Goal: Task Accomplishment & Management: Manage account settings

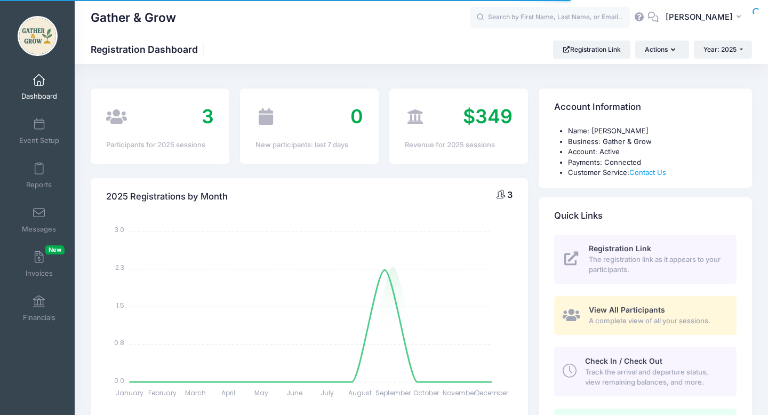
select select
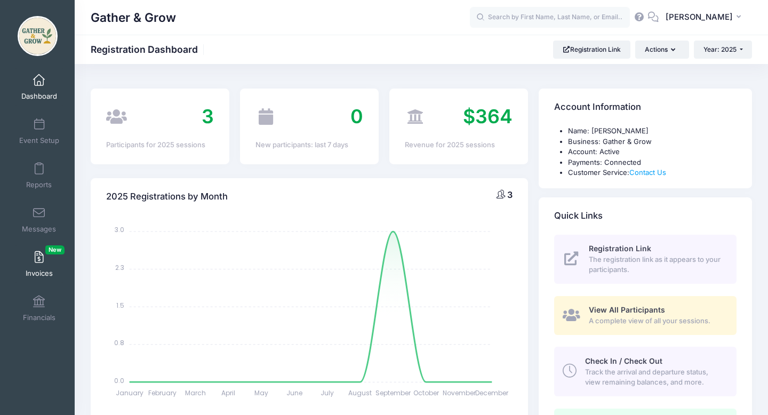
click at [35, 271] on span "Invoices New" at bounding box center [39, 273] width 27 height 9
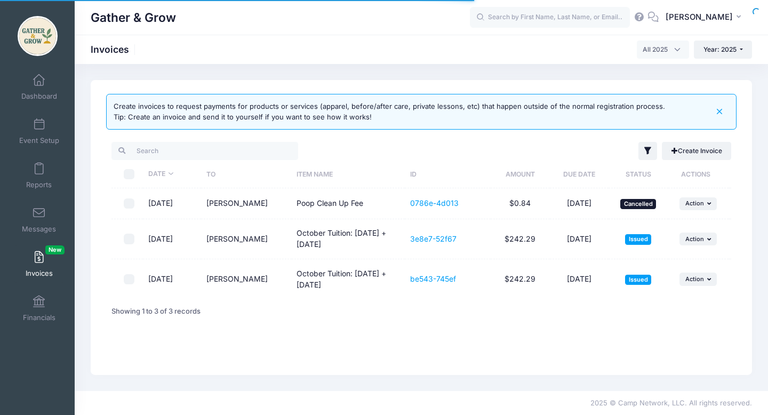
select select
click at [44, 96] on span "Dashboard" at bounding box center [39, 96] width 36 height 9
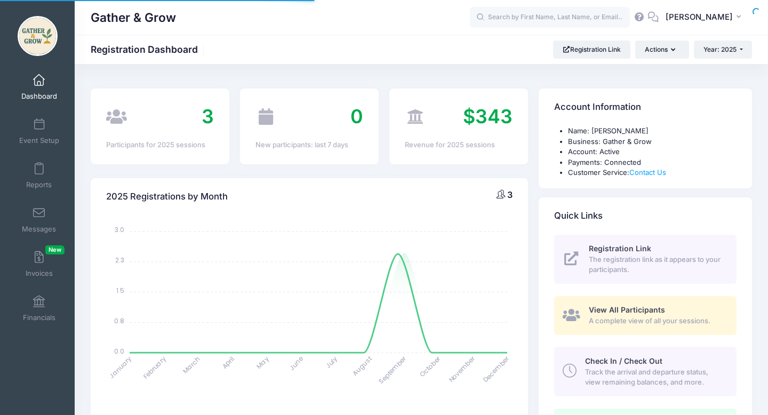
select select
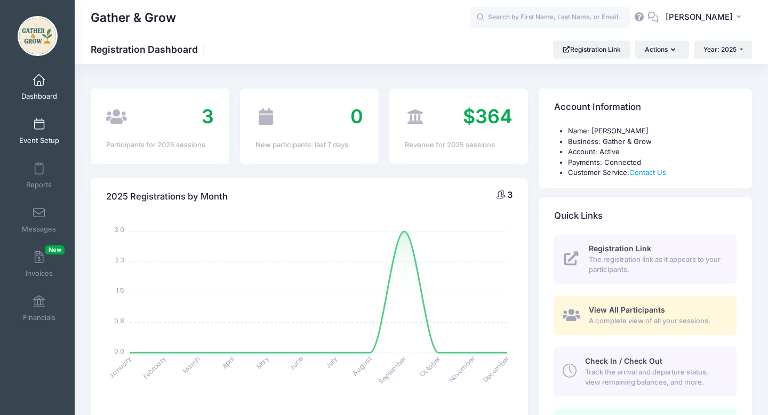
click at [39, 129] on span at bounding box center [39, 125] width 0 height 12
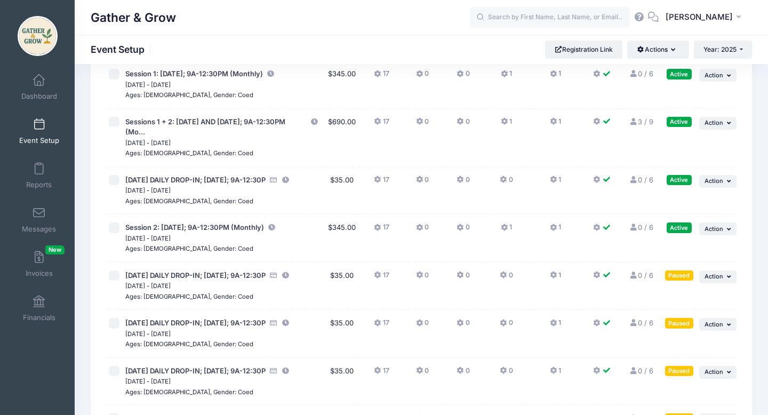
scroll to position [127, 0]
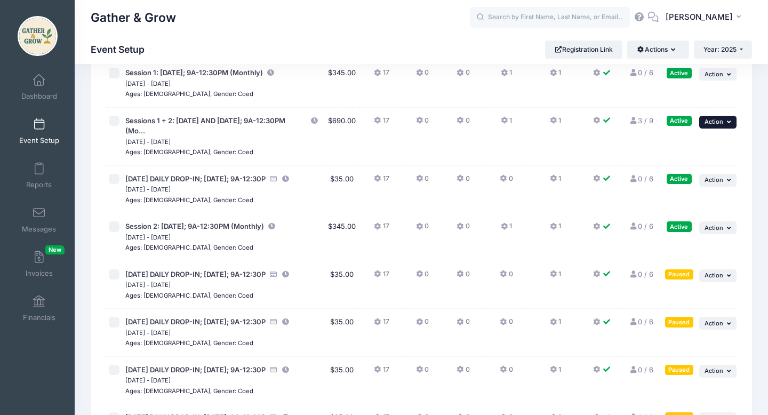
click at [732, 123] on icon "button" at bounding box center [730, 122] width 6 height 6
click at [695, 186] on link "Duplicate Session" at bounding box center [683, 186] width 96 height 20
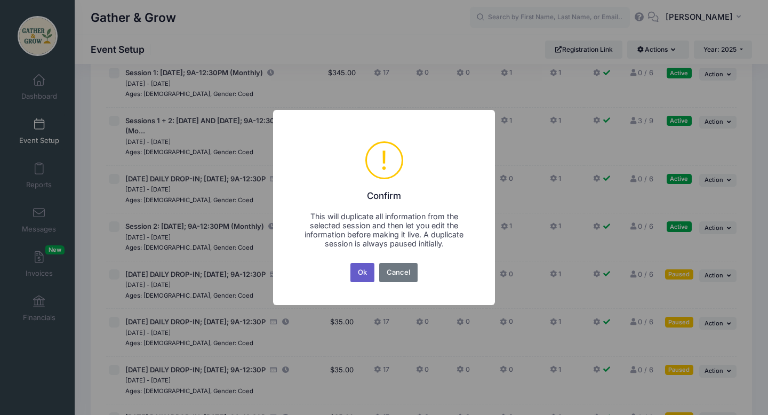
click at [362, 274] on button "Ok" at bounding box center [362, 272] width 25 height 19
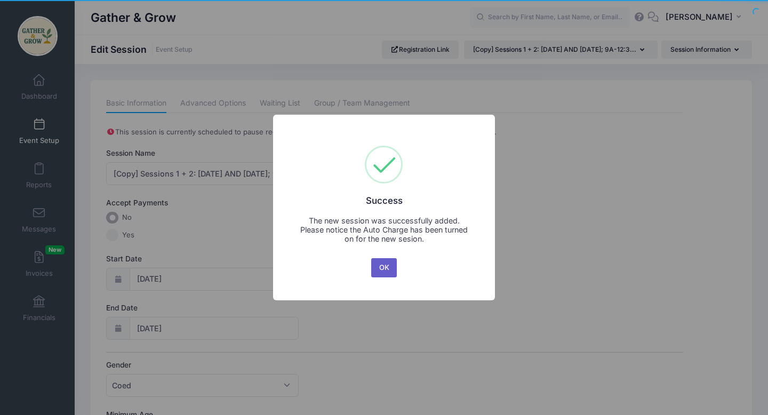
click at [388, 268] on button "OK" at bounding box center [384, 267] width 26 height 19
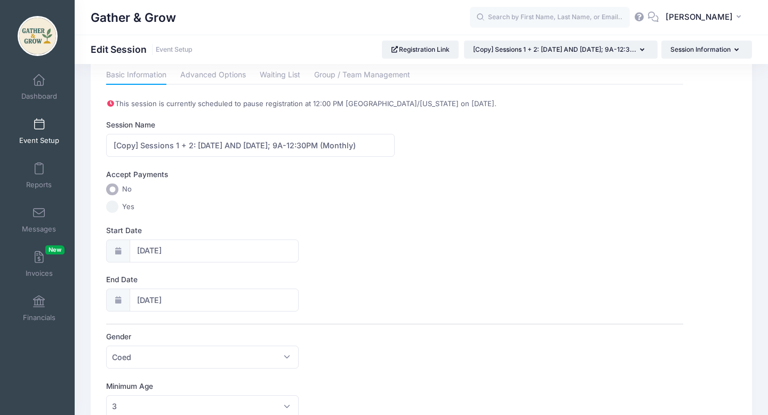
scroll to position [33, 0]
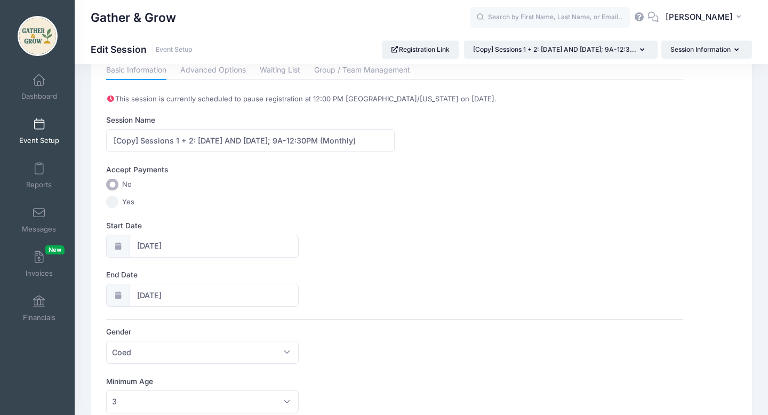
click at [112, 203] on input "Yes" at bounding box center [112, 202] width 12 height 12
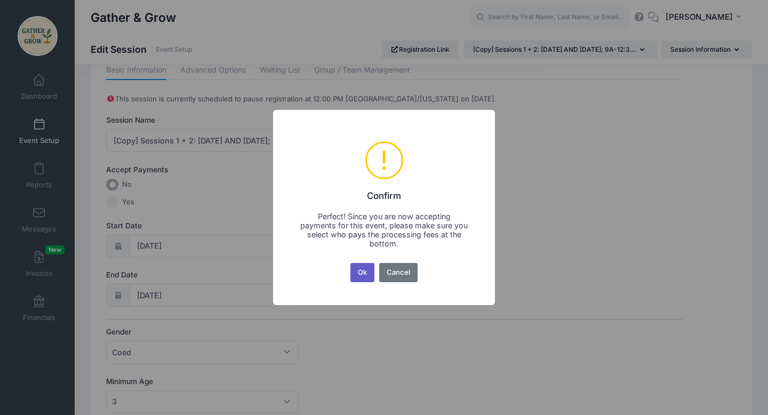
click at [366, 271] on button "Ok" at bounding box center [362, 272] width 25 height 19
radio input "false"
radio input "true"
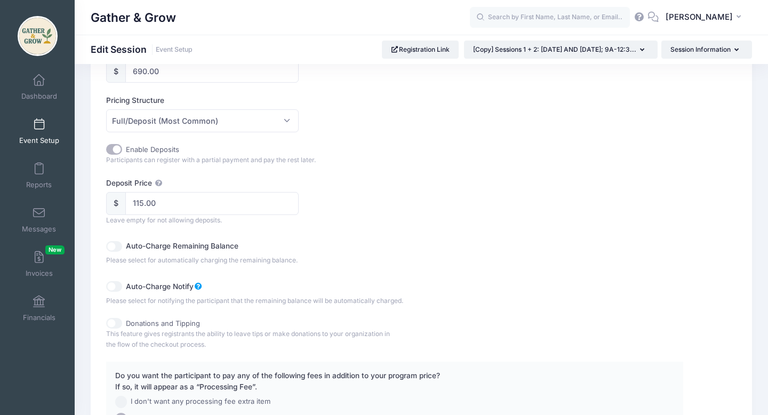
scroll to position [551, 0]
click at [111, 248] on input "Auto-Charge Remaining Balance" at bounding box center [114, 245] width 16 height 11
checkbox input "true"
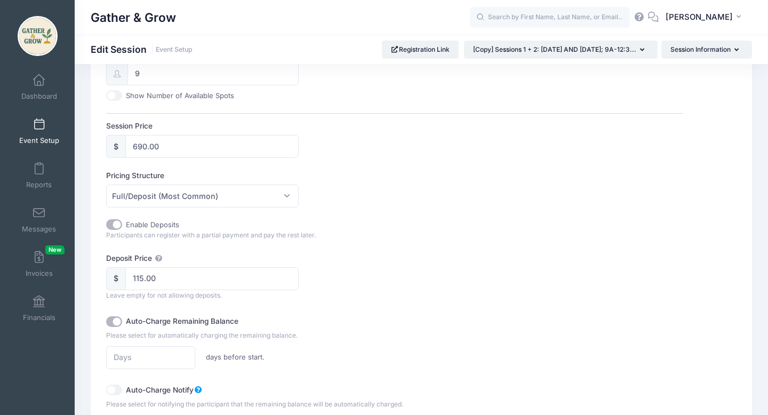
scroll to position [474, 0]
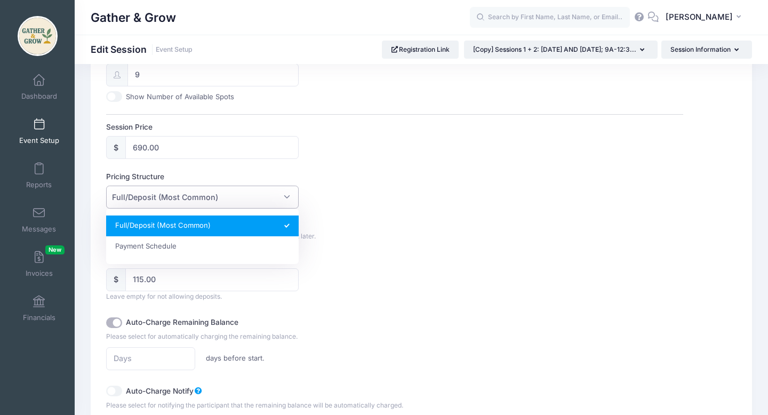
click at [287, 199] on span "Full/Deposit (Most Common)" at bounding box center [202, 196] width 192 height 23
select select "fixed_installments"
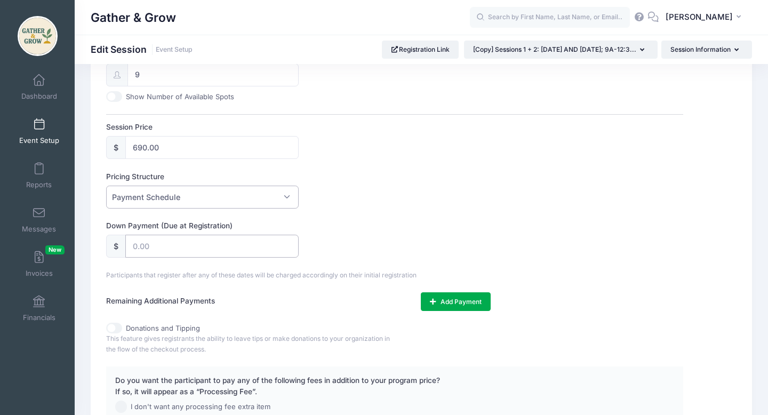
click at [246, 257] on input "text" at bounding box center [211, 246] width 173 height 23
type input "115.00"
click at [463, 297] on button "Add Payment" at bounding box center [456, 301] width 70 height 18
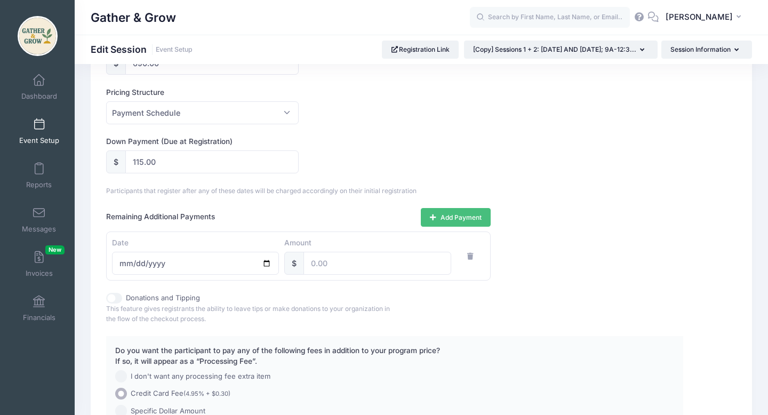
scroll to position [562, 0]
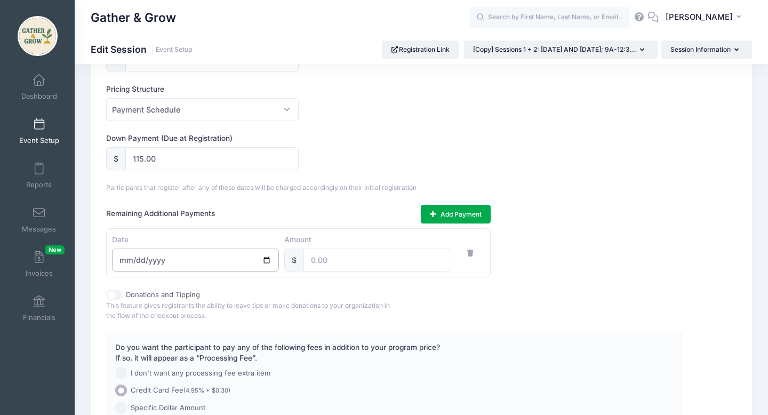
click at [267, 260] on input "date" at bounding box center [195, 259] width 167 height 23
type input "[DATE]"
click at [345, 260] on input "number" at bounding box center [377, 259] width 148 height 23
click at [199, 152] on input "115.00" at bounding box center [211, 158] width 173 height 23
click at [189, 160] on input "115.00" at bounding box center [211, 158] width 173 height 23
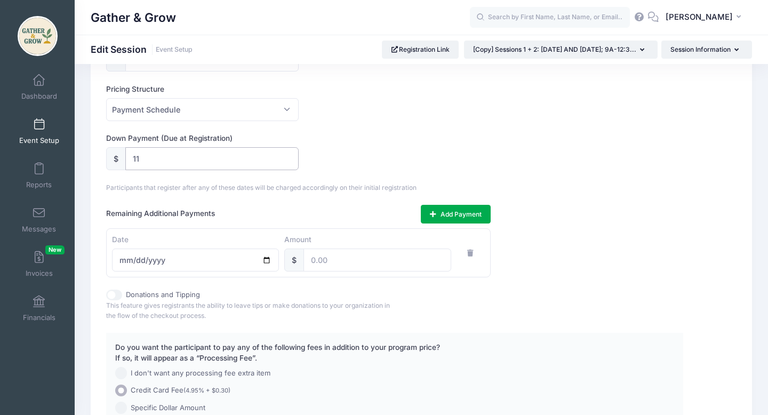
type input "1"
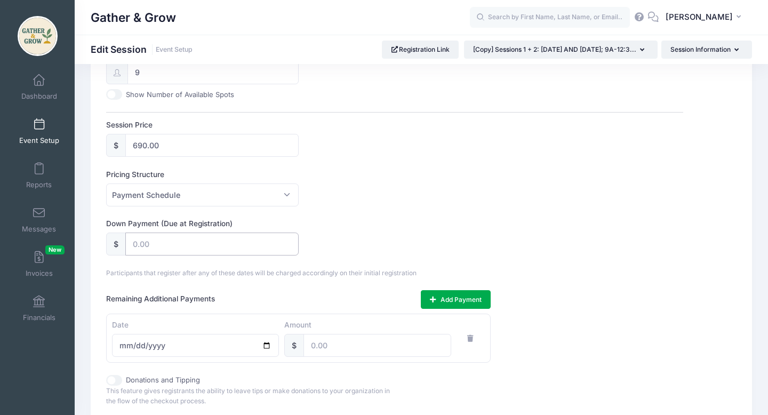
scroll to position [560, 0]
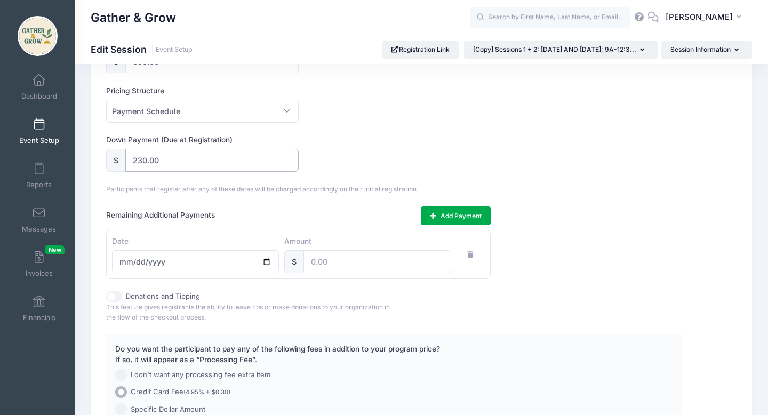
type input "230.00"
click at [336, 263] on input "number" at bounding box center [377, 261] width 148 height 23
type input "230.00"
click at [446, 213] on button "Add Payment" at bounding box center [456, 215] width 70 height 18
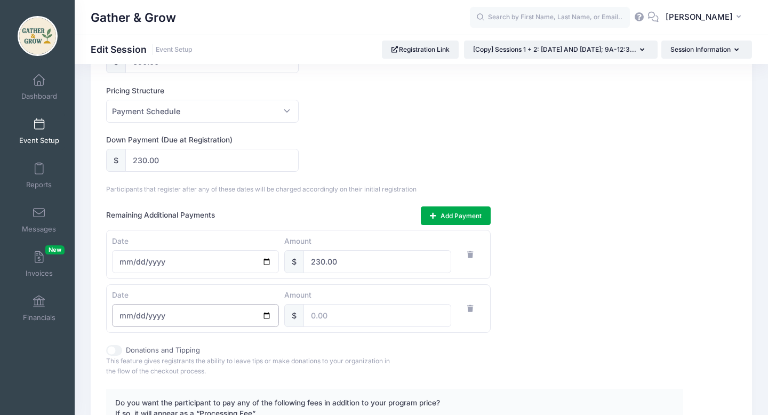
click at [267, 315] on input "date" at bounding box center [195, 315] width 167 height 23
type input "[DATE]"
click at [341, 311] on input "number" at bounding box center [377, 315] width 148 height 23
type input "230.00"
click at [611, 311] on div "Remaining Additional Payments Add Payment Date [DATE] Amount $ 230.00 Date [DAT…" at bounding box center [394, 269] width 576 height 126
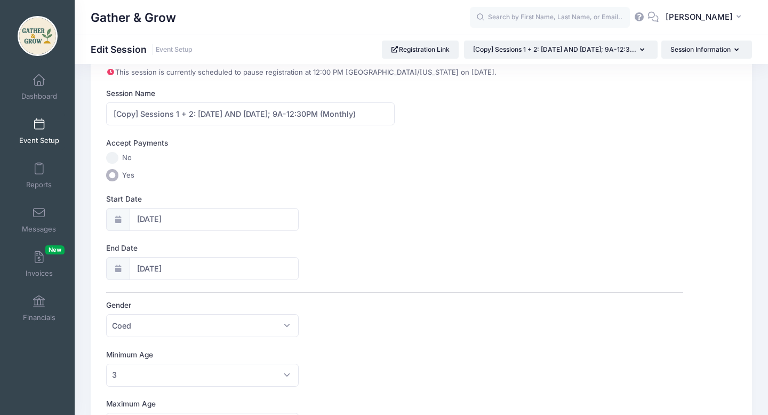
scroll to position [57, 0]
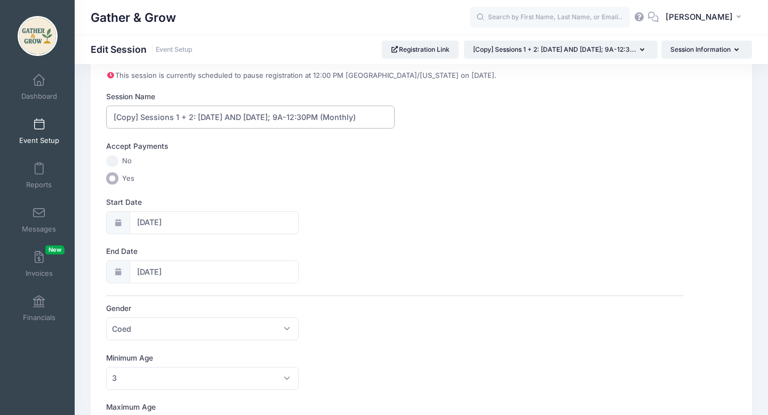
click at [140, 117] on input "[Copy] Sessions 1 + 2: [DATE] AND [DATE]; 9A-12:30PM (Monthly)" at bounding box center [250, 117] width 288 height 23
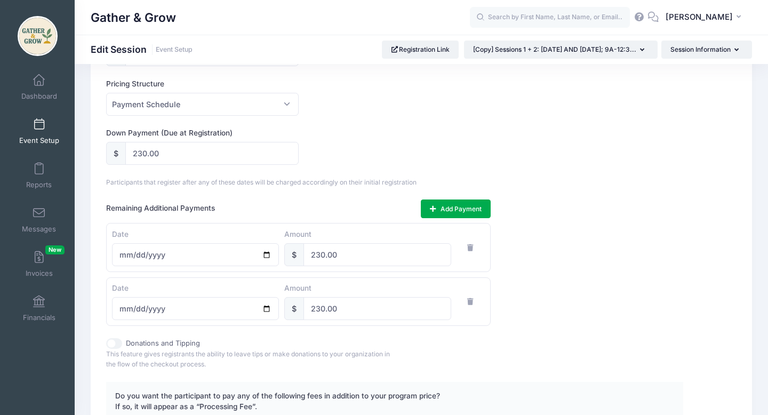
scroll to position [723, 0]
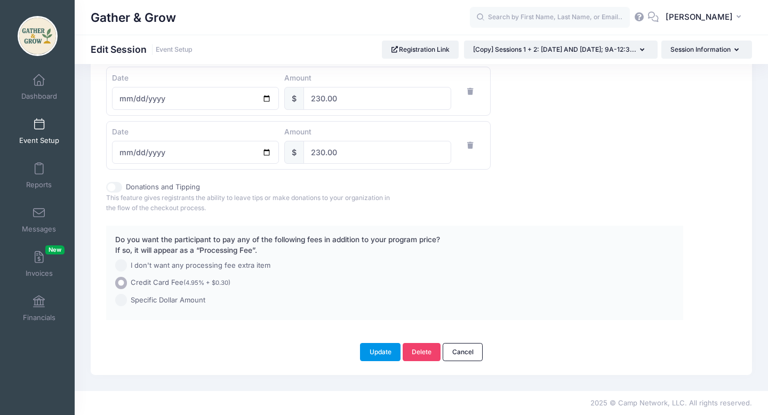
type input "(auto) Sessions 1 + 2: Monday AND Wednesday; 9A-12:30PM (Monthly)"
click at [390, 349] on button "Update" at bounding box center [380, 352] width 41 height 18
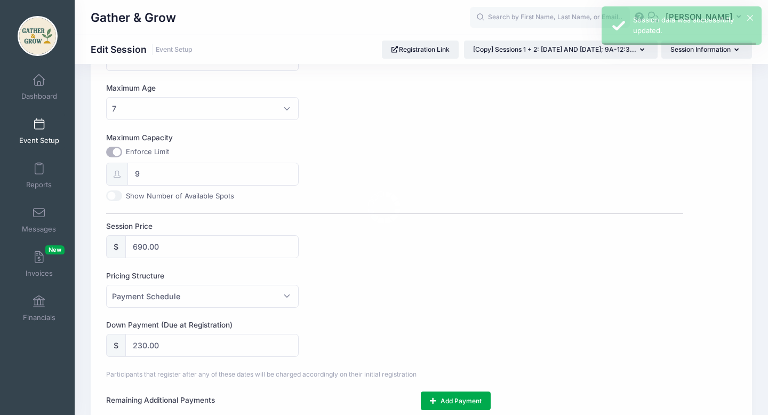
scroll to position [0, 0]
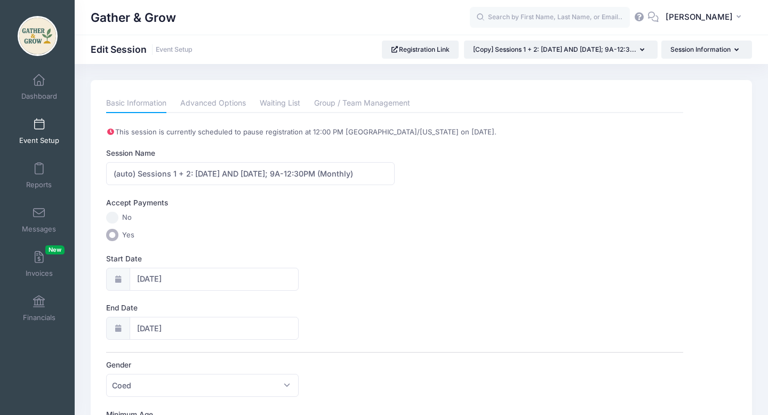
click at [42, 130] on link "Event Setup" at bounding box center [39, 130] width 51 height 37
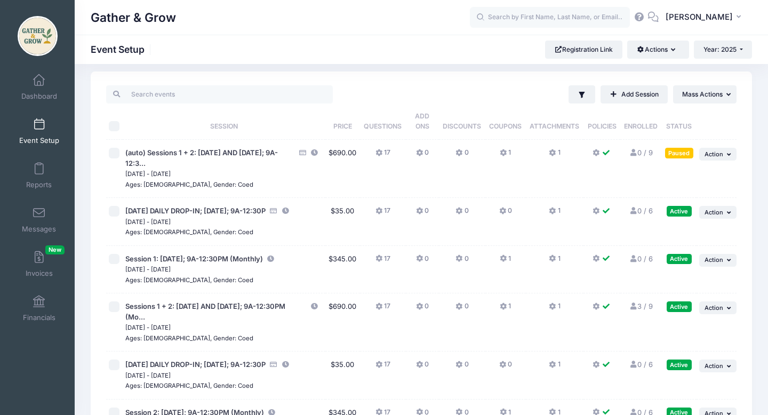
scroll to position [8, 0]
click at [721, 305] on span "Action" at bounding box center [713, 307] width 19 height 7
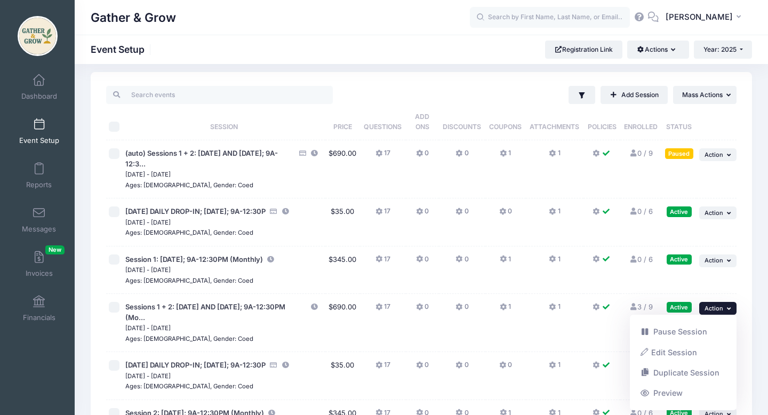
click at [631, 309] on icon at bounding box center [632, 306] width 9 height 7
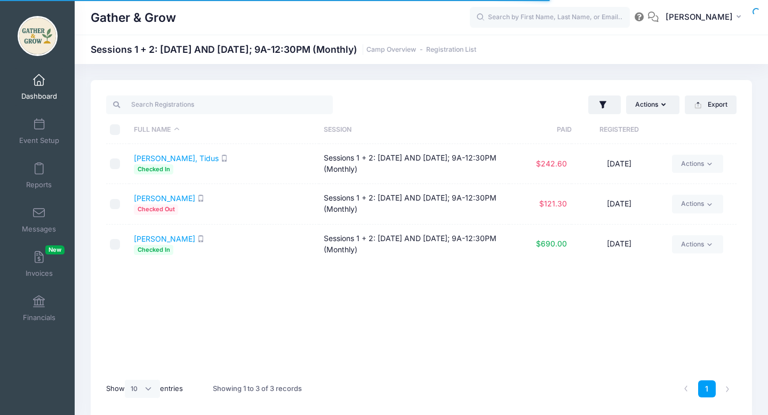
select select "10"
click at [708, 167] on icon at bounding box center [709, 164] width 8 height 8
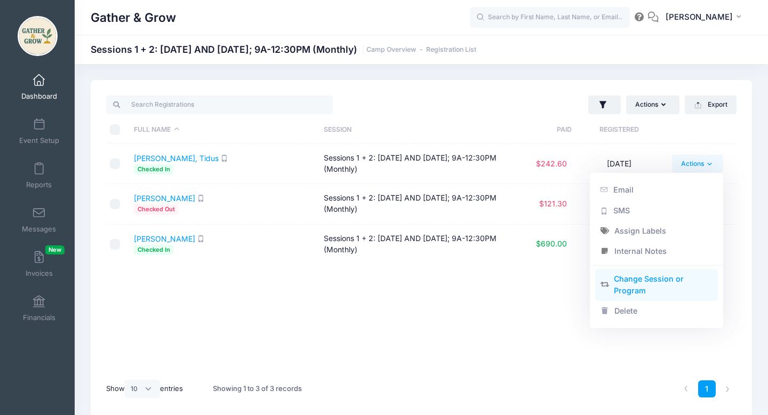
click at [664, 283] on link "Change Session or Program" at bounding box center [656, 285] width 123 height 32
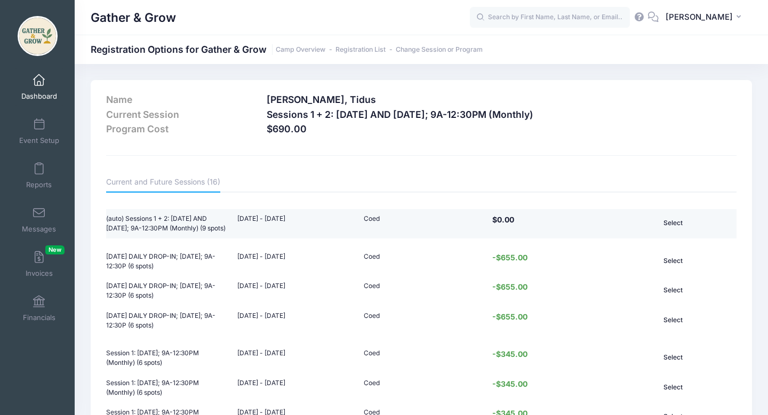
click at [599, 232] on td "$0.00" at bounding box center [547, 224] width 126 height 30
click at [674, 225] on button "Select" at bounding box center [672, 223] width 77 height 18
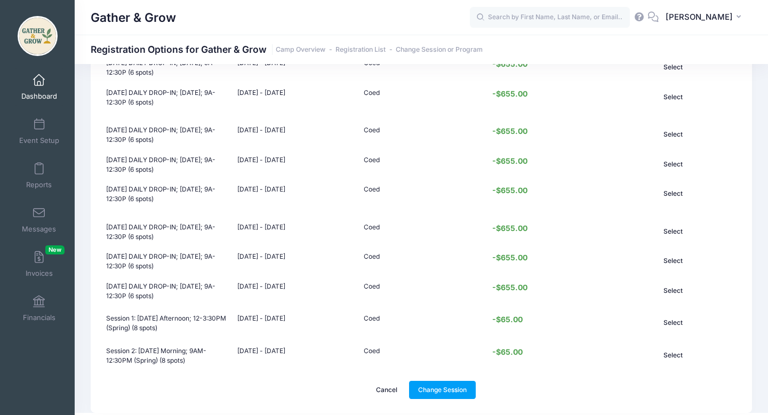
scroll to position [1267, 0]
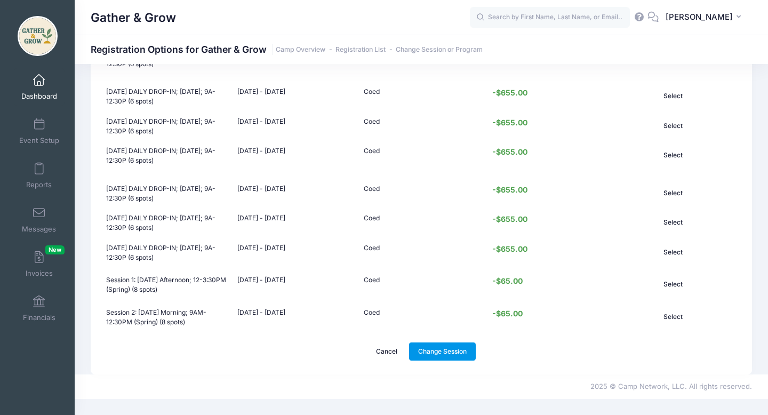
click at [454, 356] on link "Change Session" at bounding box center [442, 351] width 67 height 18
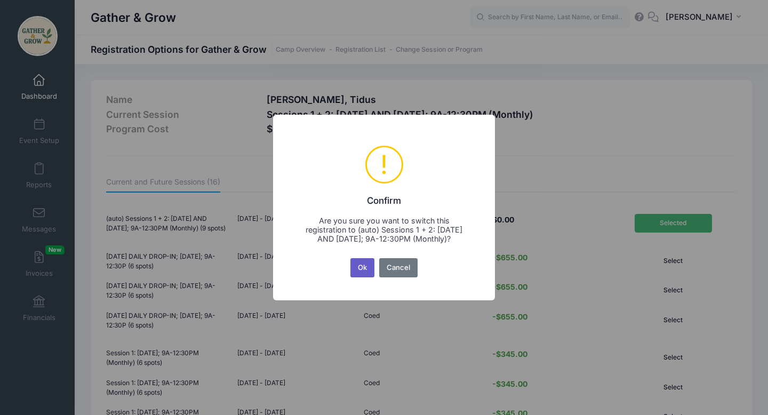
click at [363, 268] on button "Ok" at bounding box center [362, 267] width 25 height 19
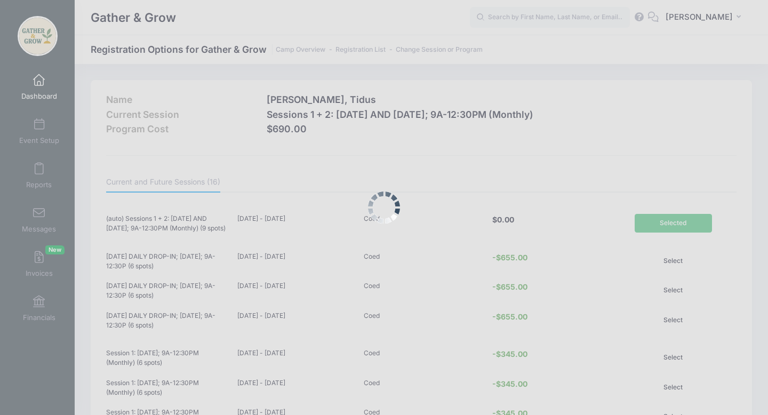
scroll to position [1267, 0]
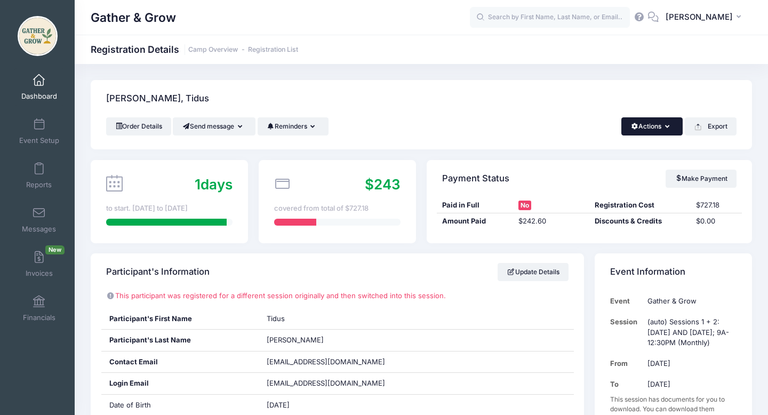
click at [657, 133] on button "Actions" at bounding box center [651, 126] width 61 height 18
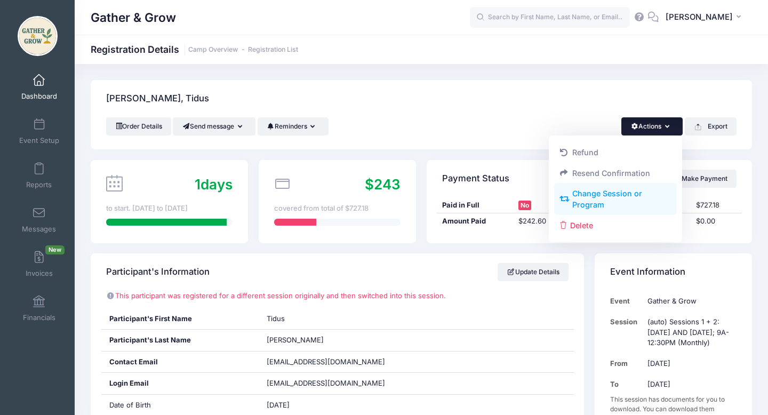
click at [629, 198] on link "Change Session or Program" at bounding box center [615, 199] width 123 height 32
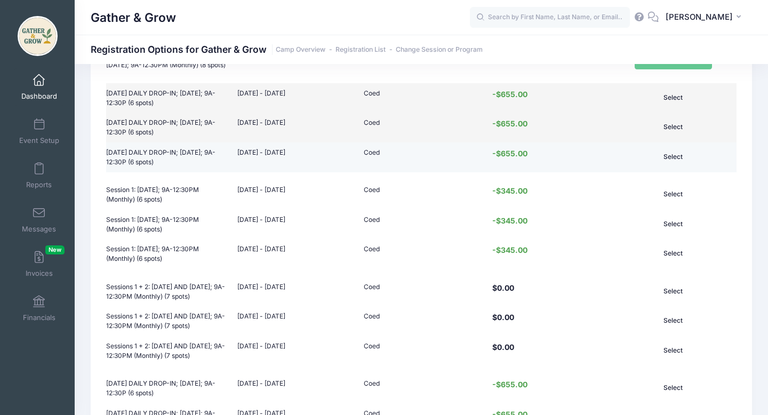
scroll to position [168, 0]
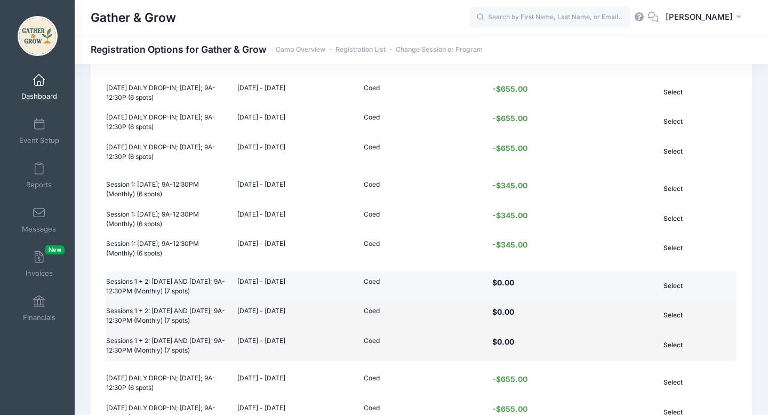
click at [678, 295] on button "Select" at bounding box center [672, 286] width 77 height 18
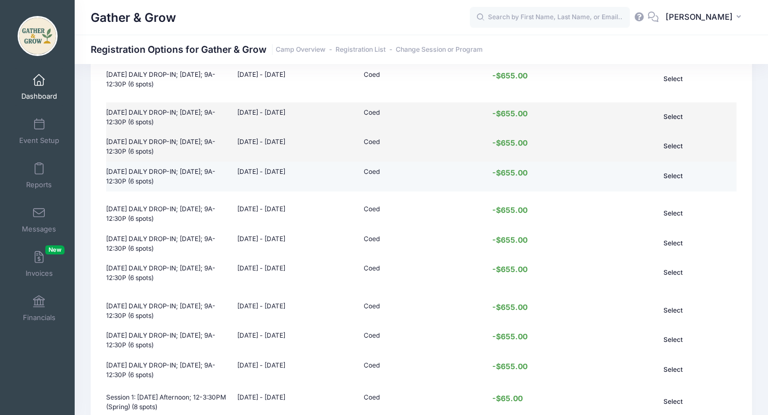
scroll to position [1267, 0]
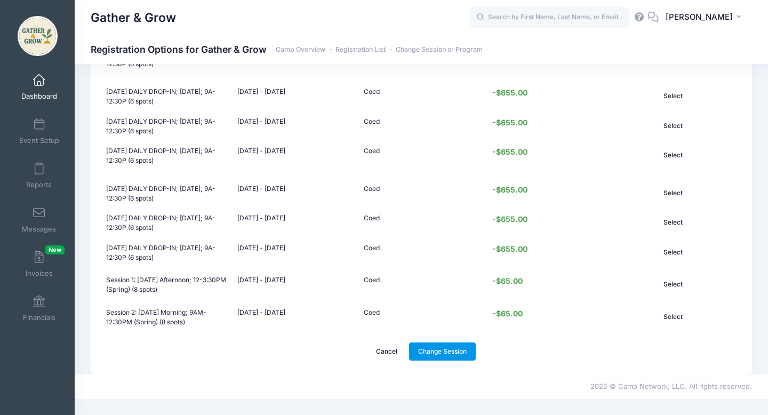
click at [462, 356] on link "Change Session" at bounding box center [442, 351] width 67 height 18
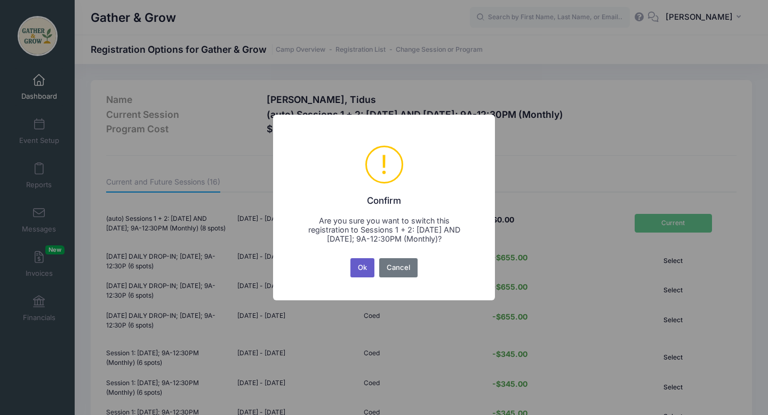
click at [365, 269] on button "Ok" at bounding box center [362, 267] width 25 height 19
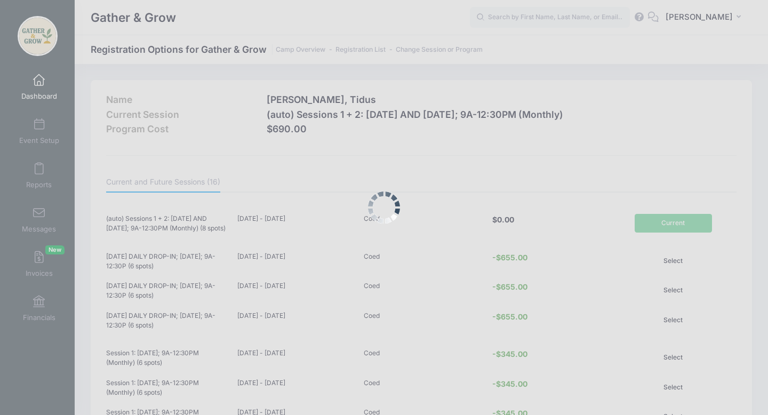
scroll to position [1267, 0]
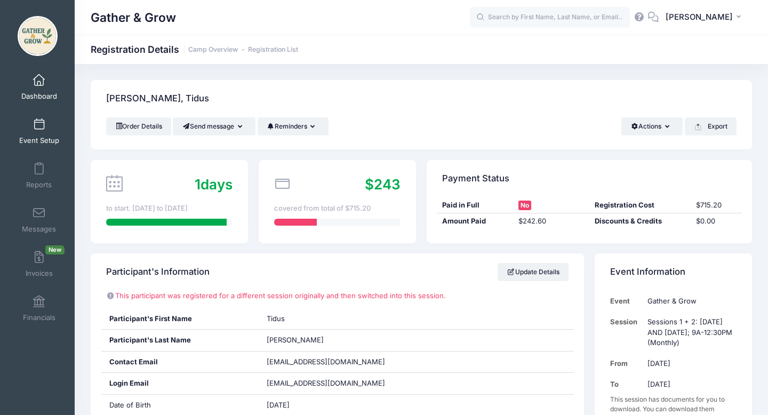
click at [43, 138] on span "Event Setup" at bounding box center [39, 140] width 40 height 9
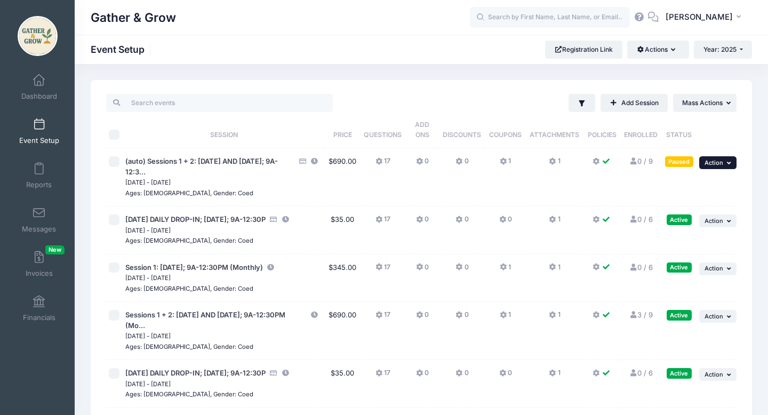
click at [717, 163] on span "Action" at bounding box center [713, 162] width 19 height 7
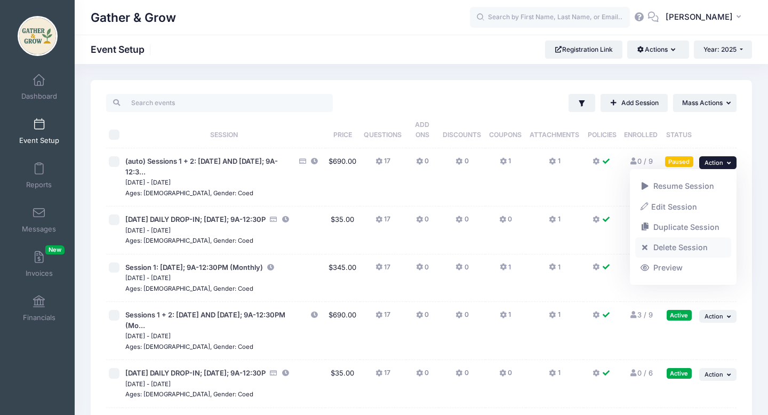
click at [677, 248] on link "Delete Session" at bounding box center [683, 247] width 96 height 20
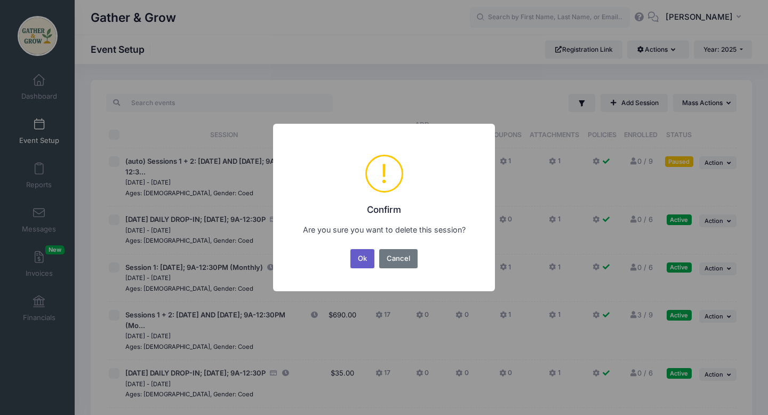
click at [363, 265] on button "Ok" at bounding box center [362, 258] width 25 height 19
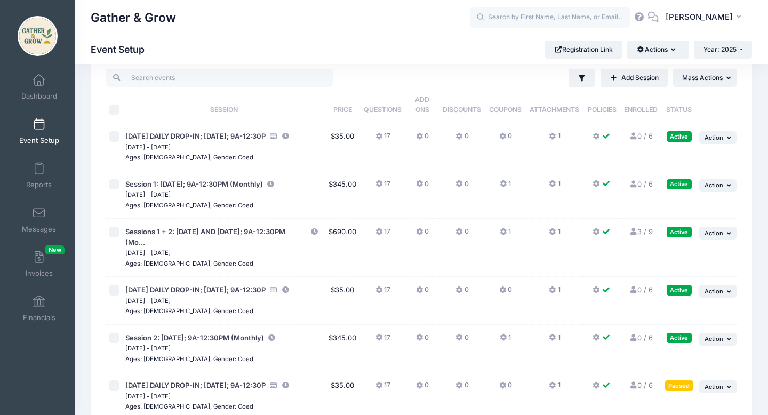
scroll to position [28, 0]
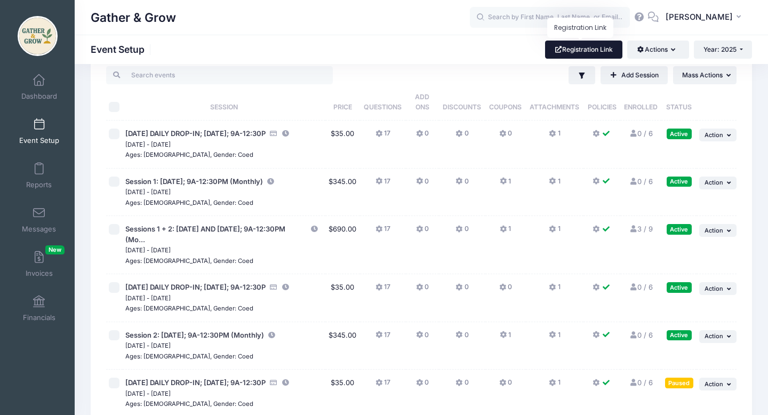
click at [574, 50] on link "Registration Link" at bounding box center [583, 50] width 77 height 18
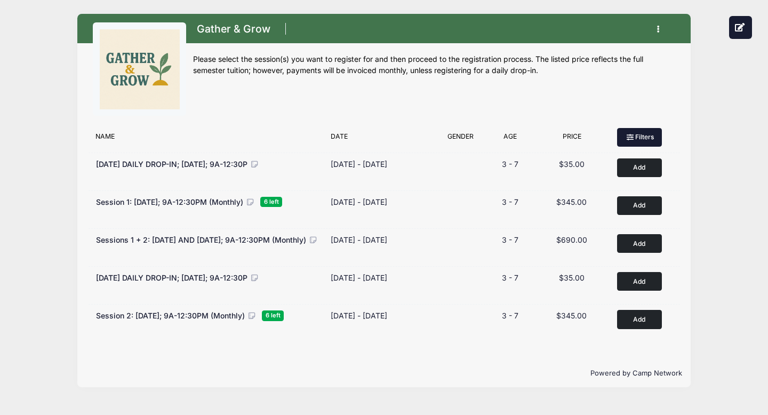
click at [652, 135] on button "Filters" at bounding box center [639, 137] width 45 height 18
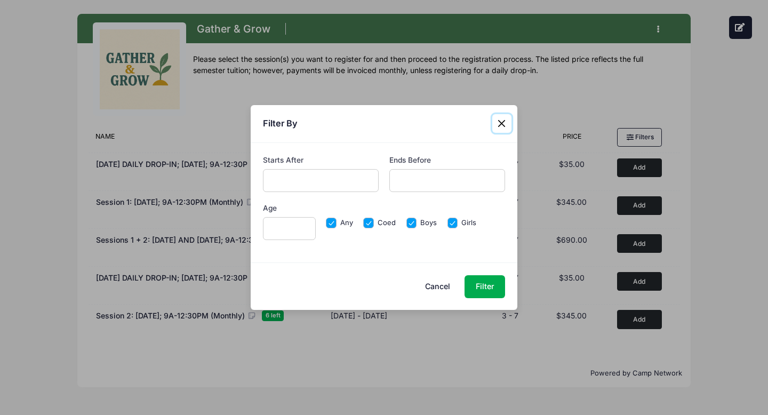
click at [502, 123] on button "Close" at bounding box center [501, 123] width 19 height 19
